Goal: Task Accomplishment & Management: Manage account settings

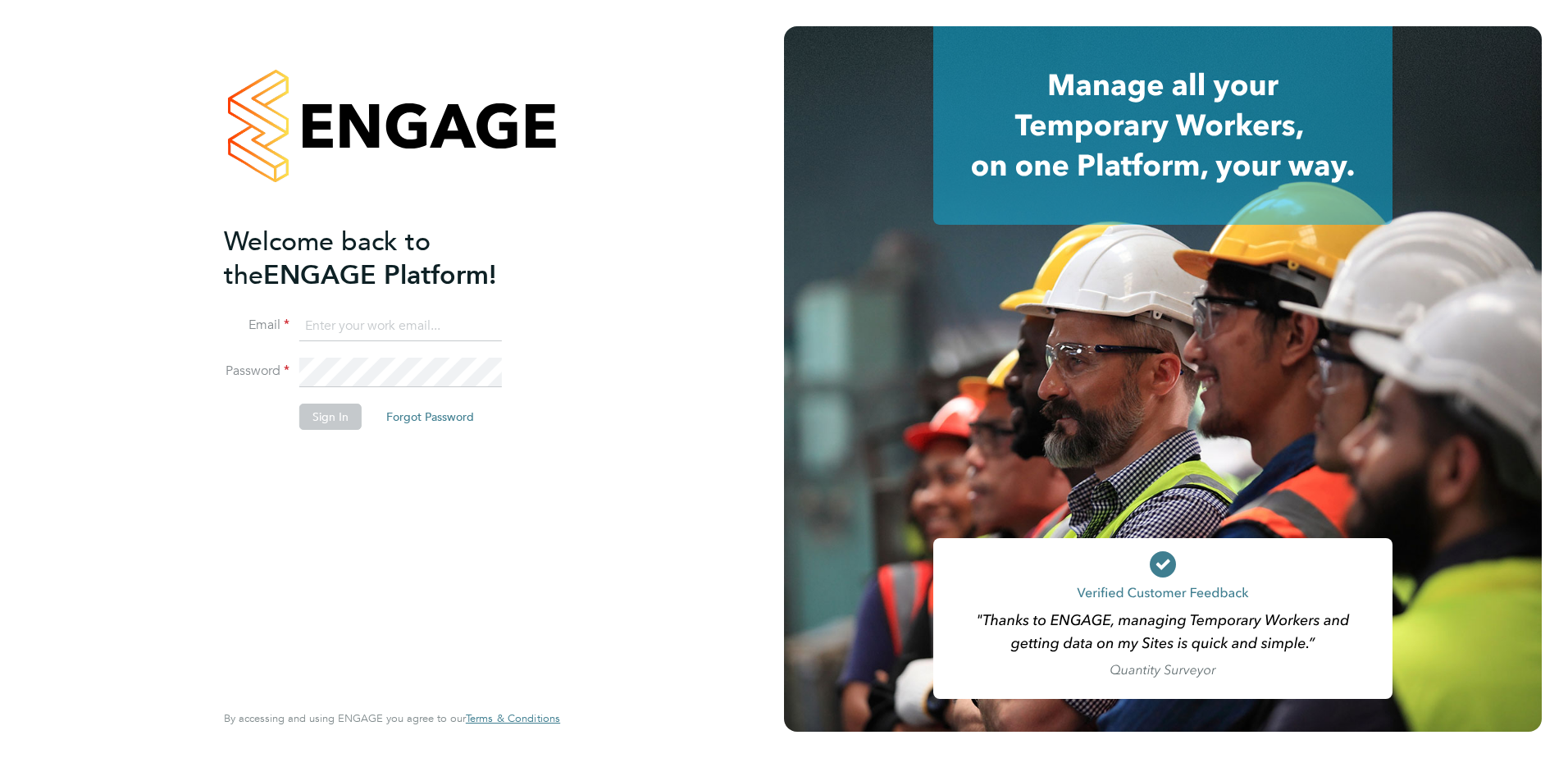
type input "naomi.mutter@vistry.co.uk"
click at [409, 330] on input "naomi.mutter@vistry.co.uk" at bounding box center [400, 326] width 203 height 30
click at [356, 408] on button "Sign In" at bounding box center [330, 416] width 62 height 26
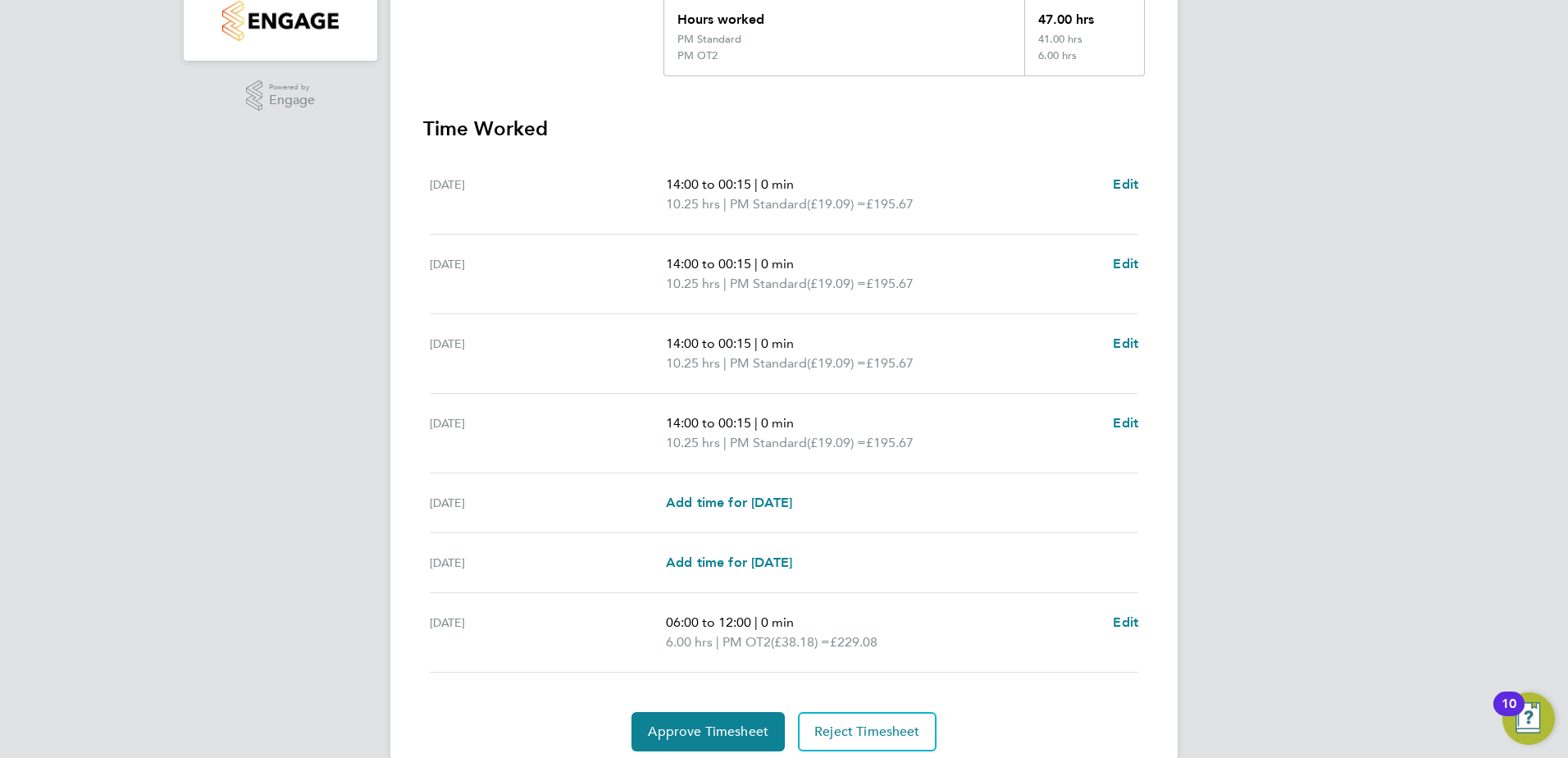
scroll to position [443, 0]
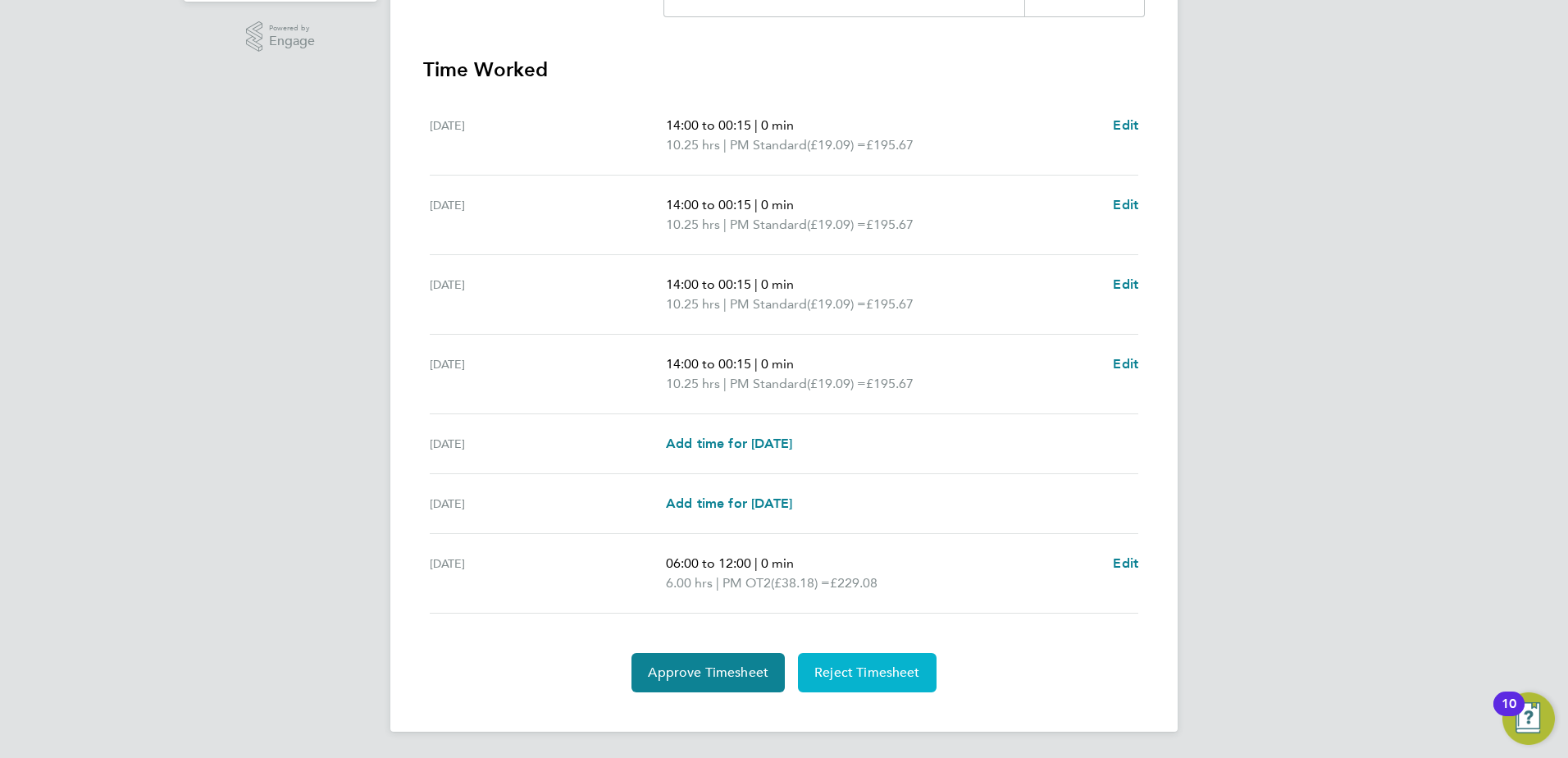
click at [871, 680] on span "Reject Timesheet" at bounding box center [867, 672] width 105 height 16
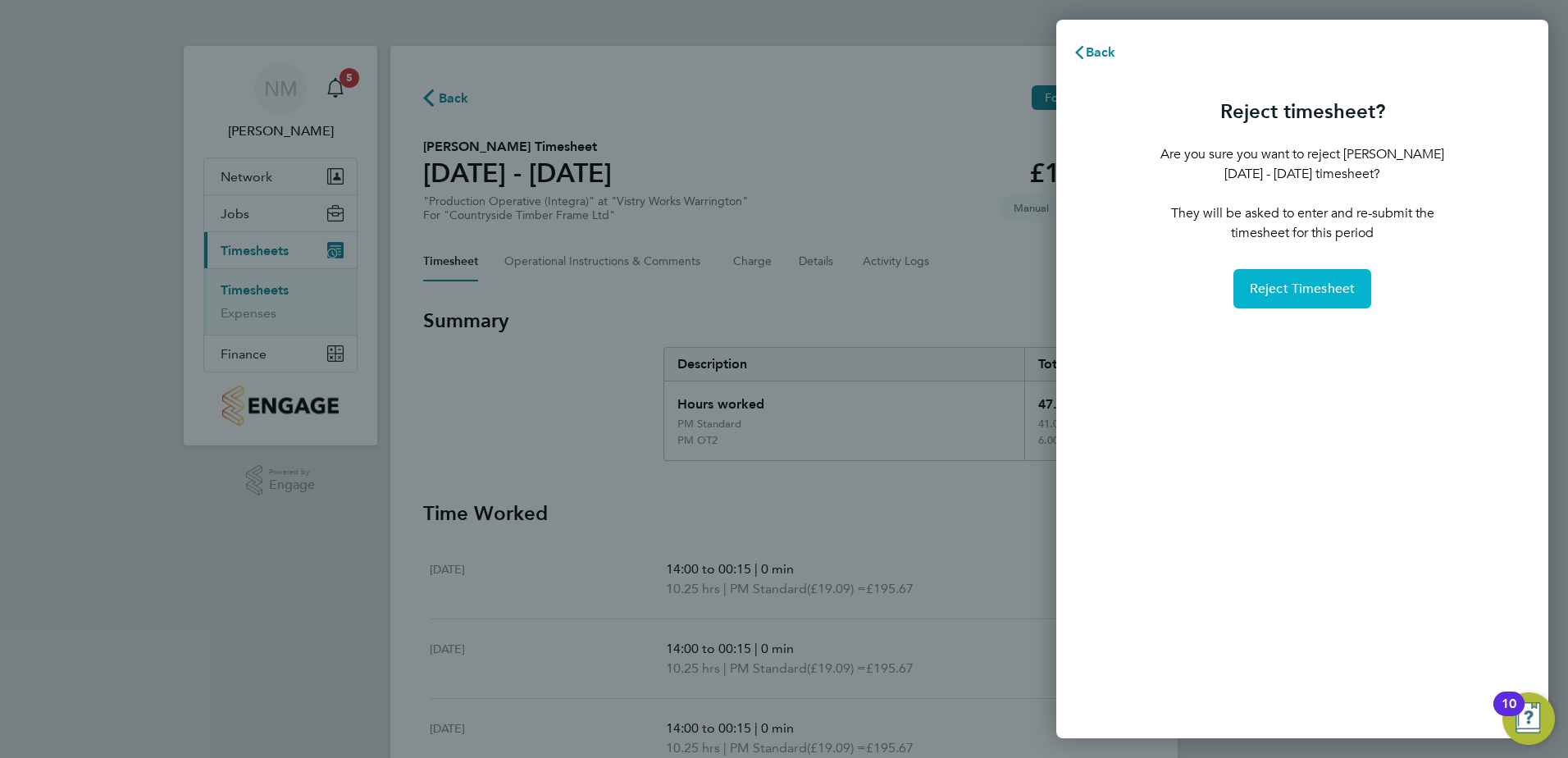
click at [1323, 279] on button "Reject Timesheet" at bounding box center [1303, 289] width 139 height 40
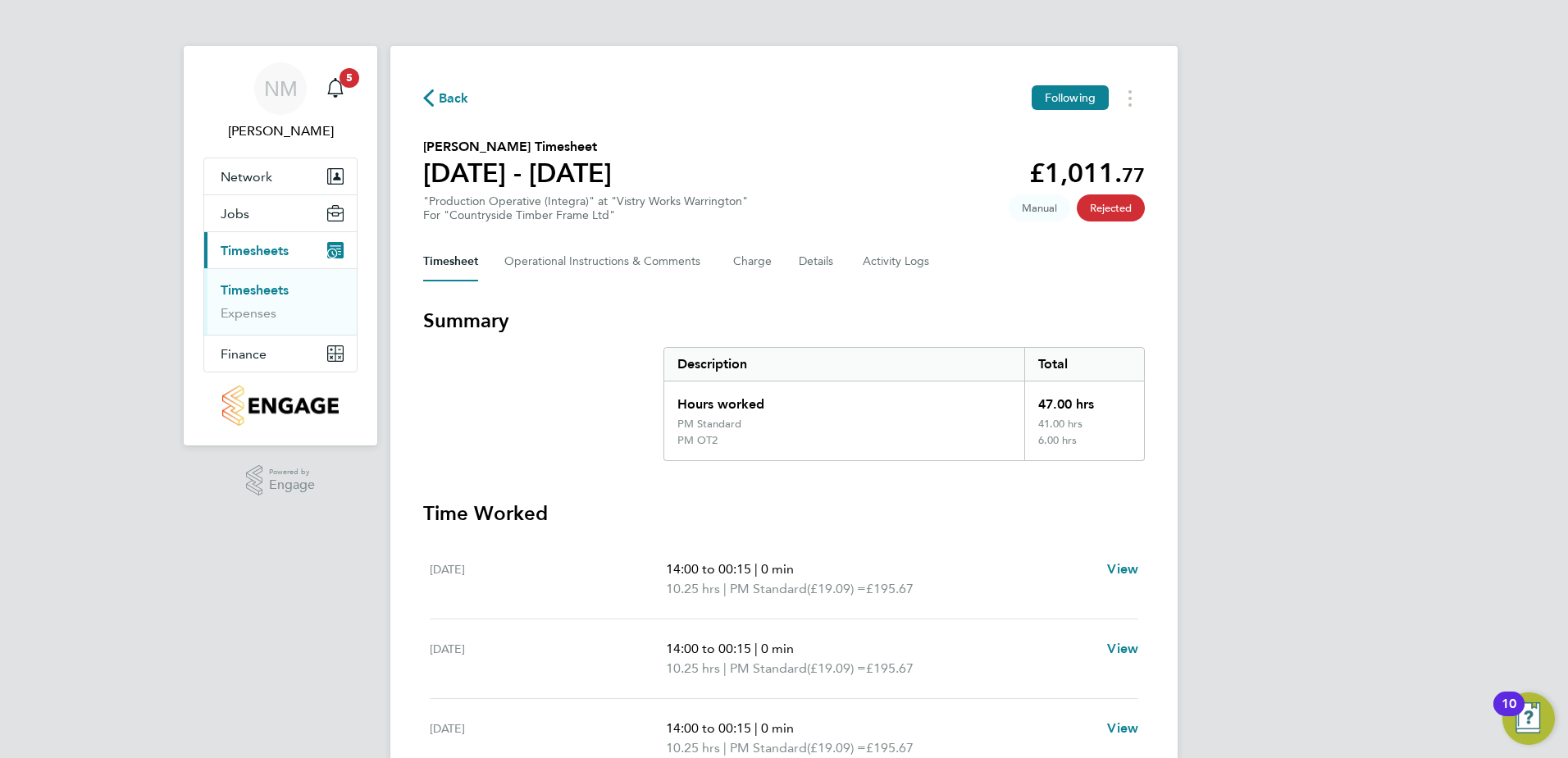
click at [460, 96] on span "Back" at bounding box center [454, 98] width 31 height 20
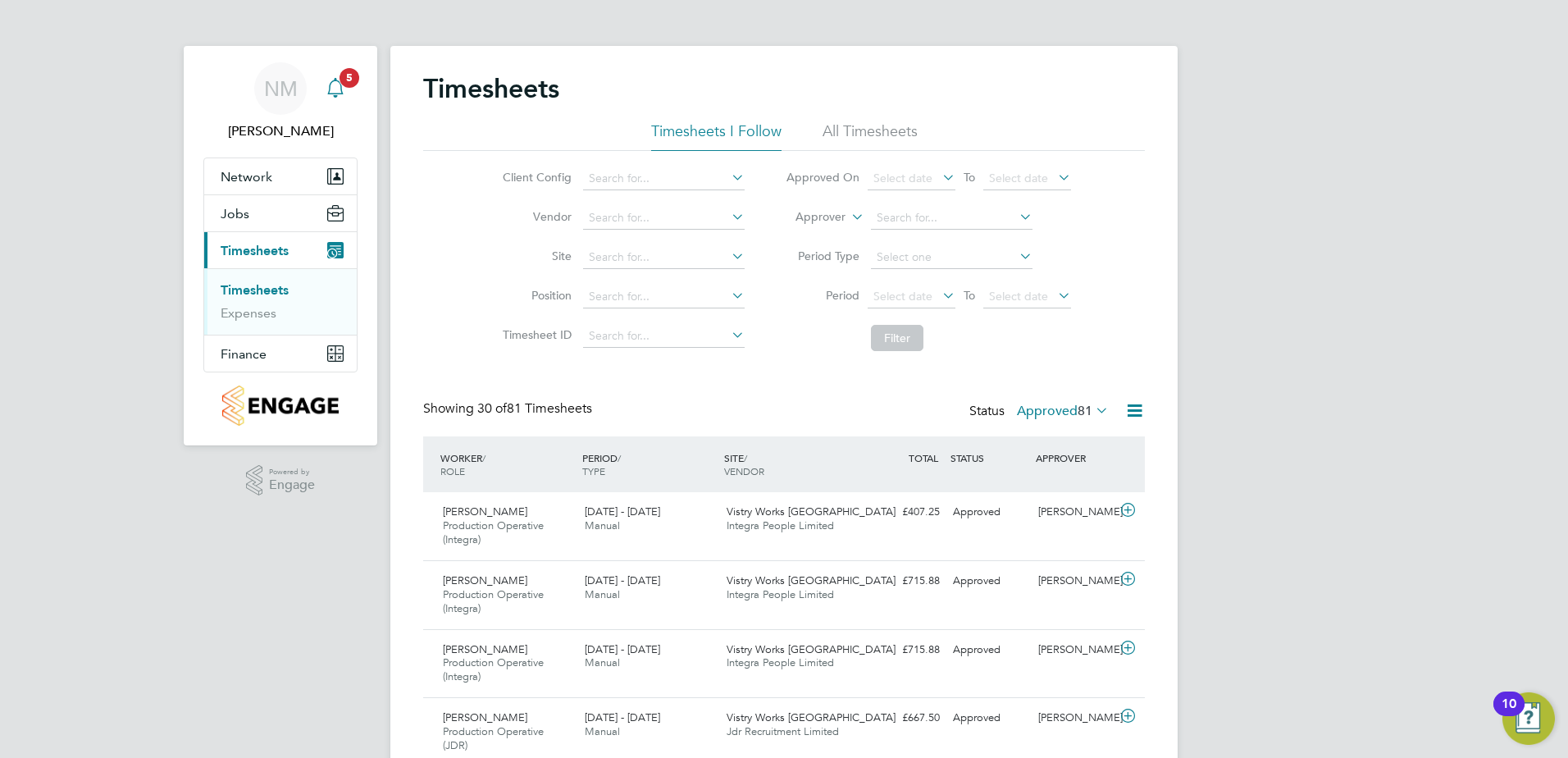
click at [344, 78] on span "5" at bounding box center [350, 78] width 20 height 20
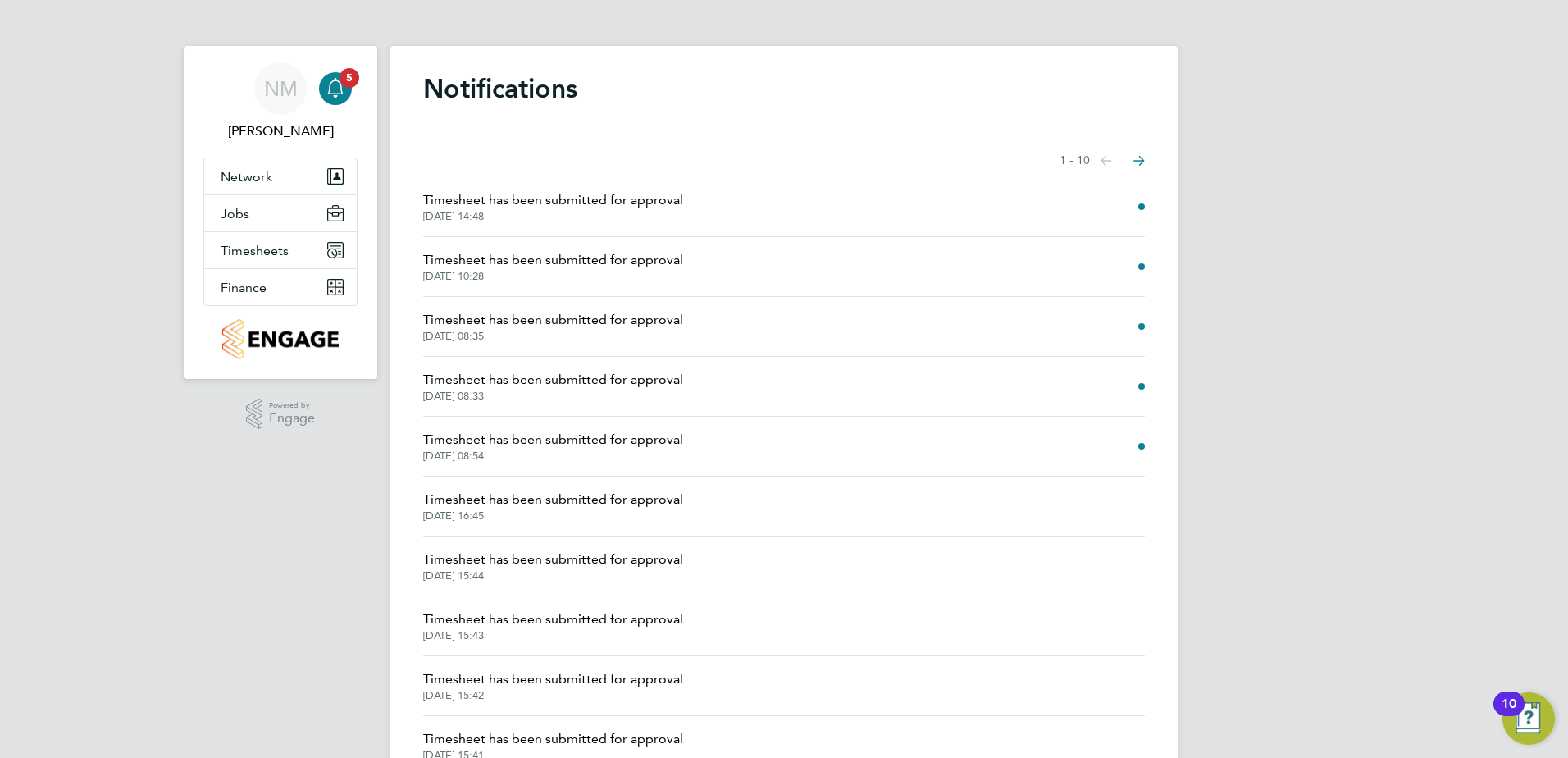
click at [672, 435] on span "Timesheet has been submitted for approval" at bounding box center [553, 440] width 260 height 20
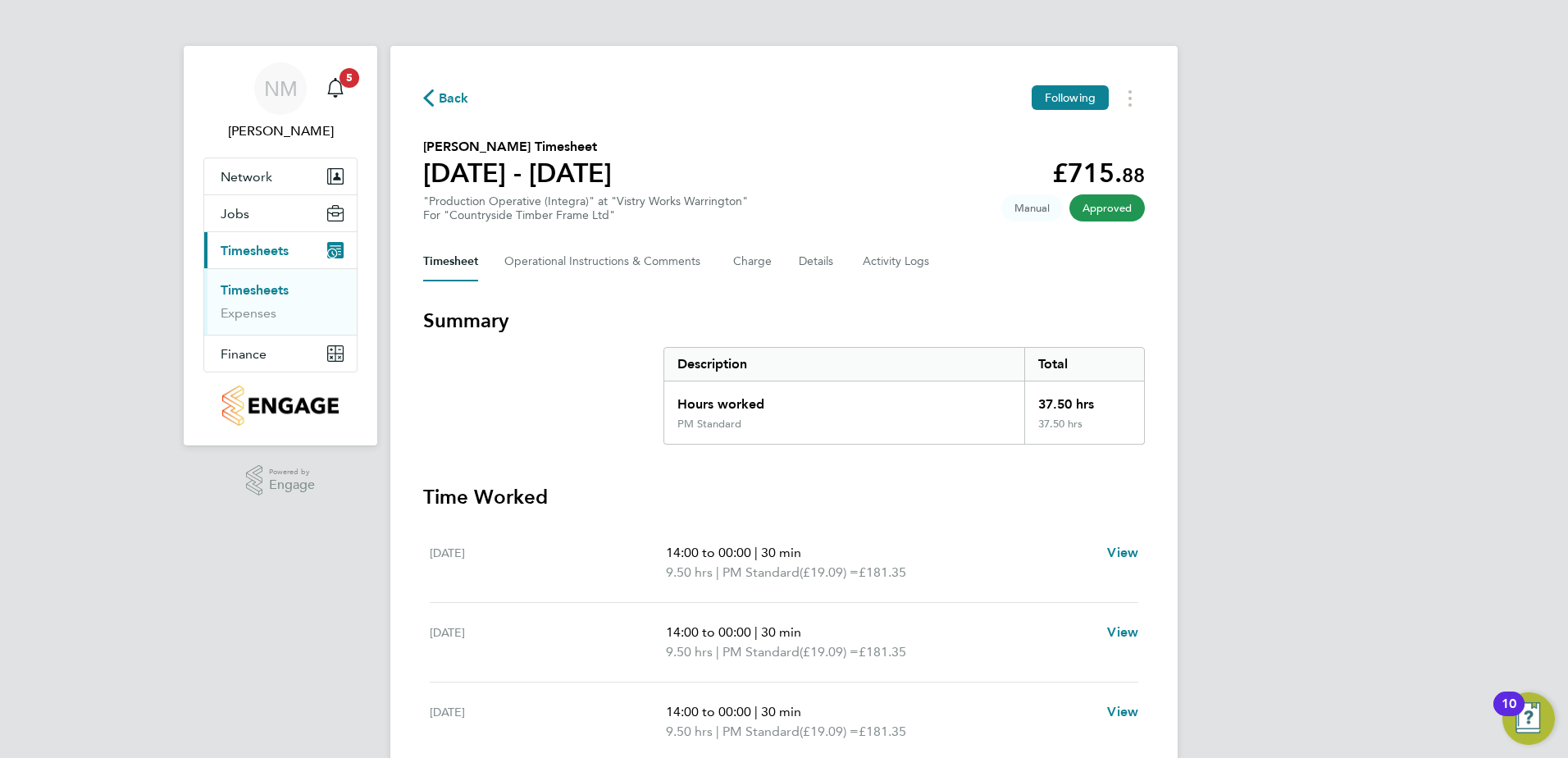
click at [451, 105] on span "Back" at bounding box center [454, 98] width 31 height 20
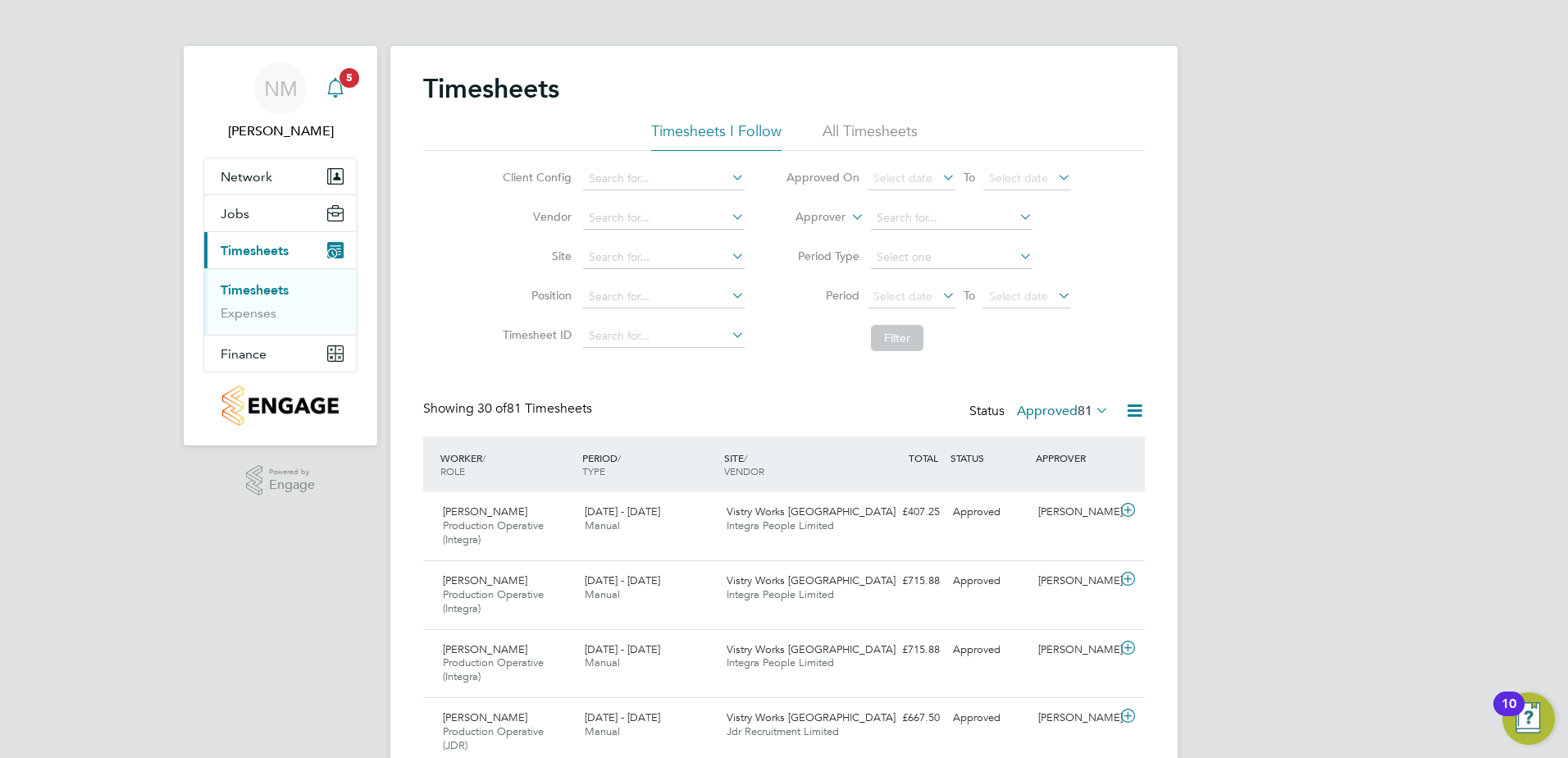
click at [347, 78] on span "5" at bounding box center [350, 78] width 20 height 20
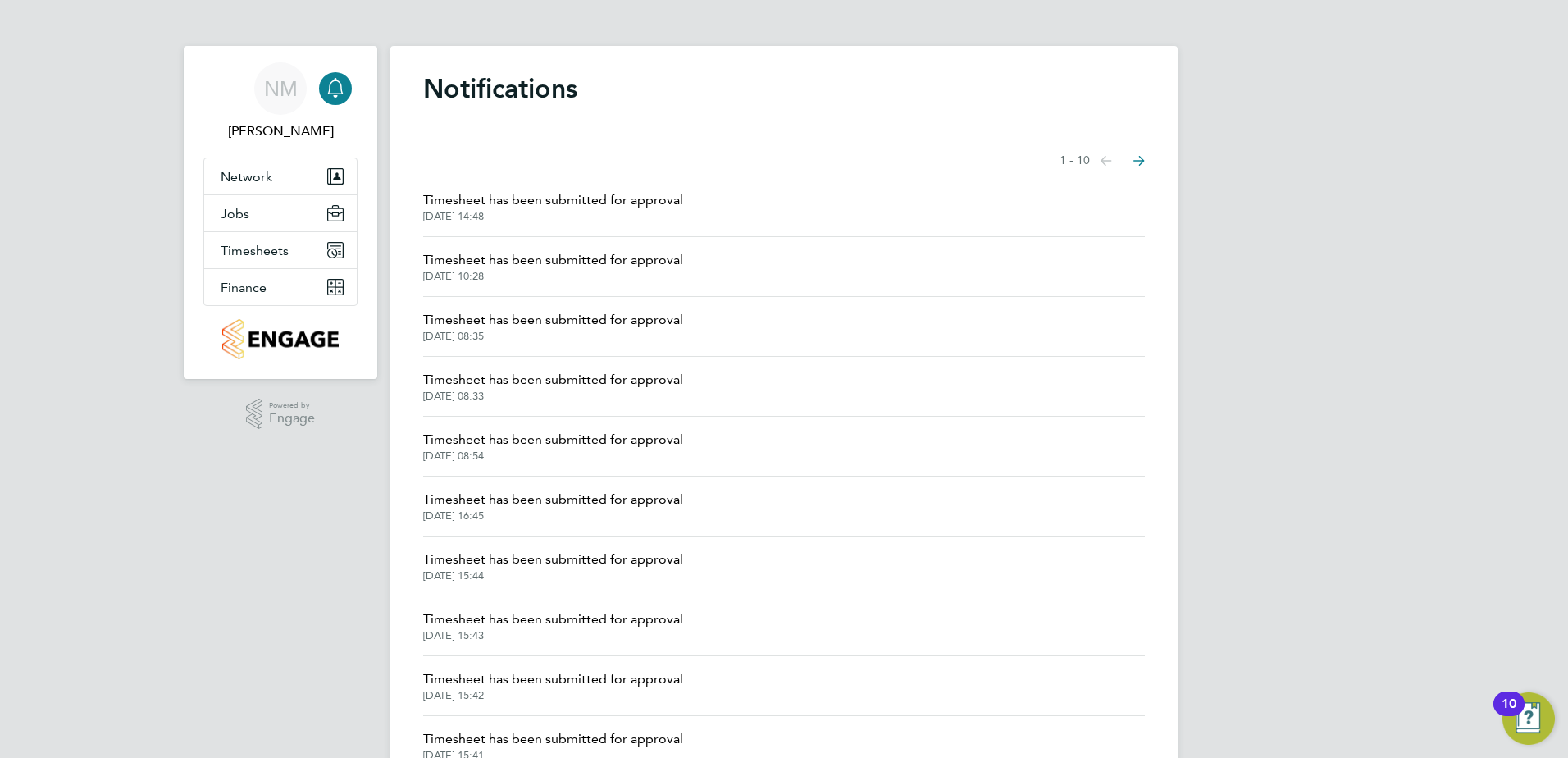
click at [670, 381] on span "Timesheet has been submitted for approval" at bounding box center [553, 380] width 260 height 20
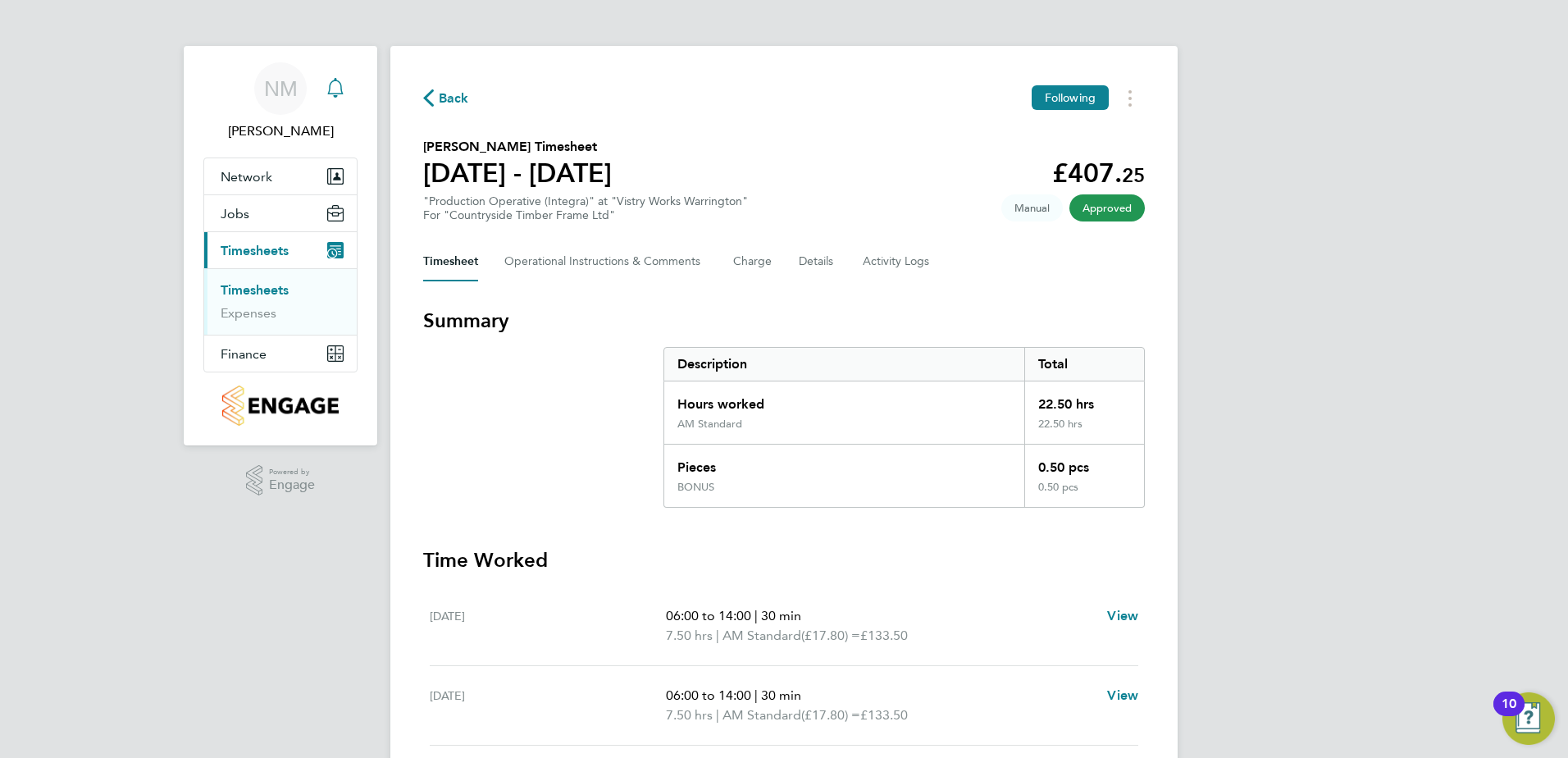
click at [443, 88] on span "Back" at bounding box center [454, 98] width 31 height 20
